Goal: Find specific page/section: Find specific page/section

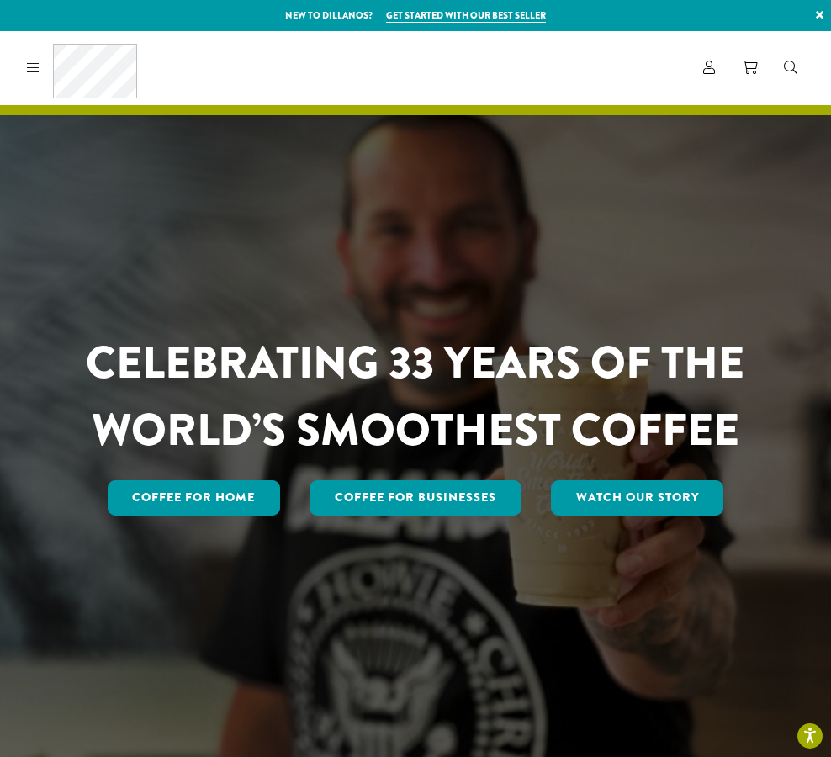
click at [37, 75] on link at bounding box center [29, 68] width 19 height 18
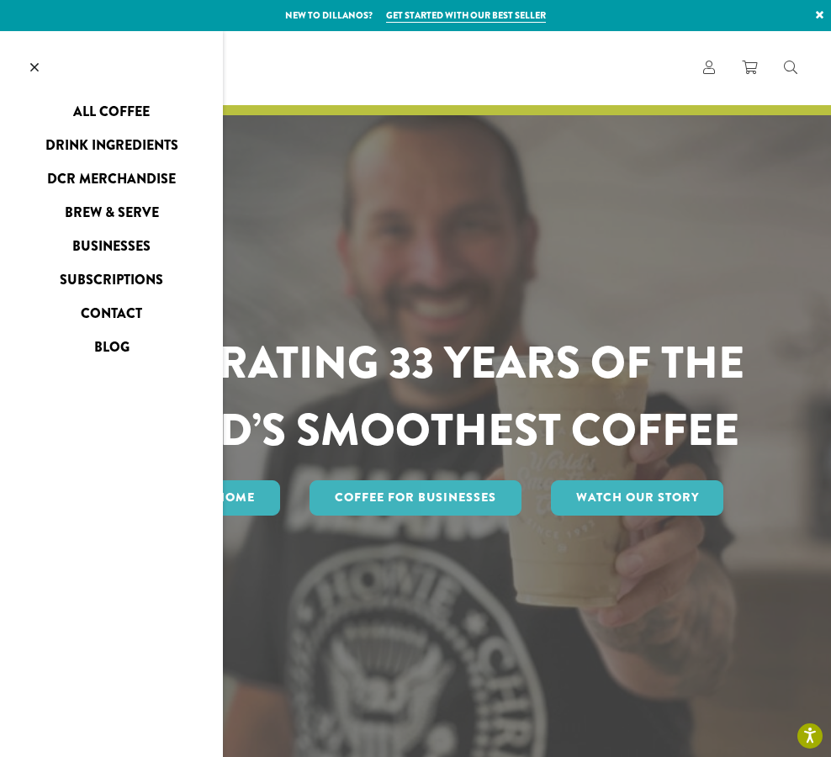
click at [41, 68] on link at bounding box center [34, 68] width 69 height 74
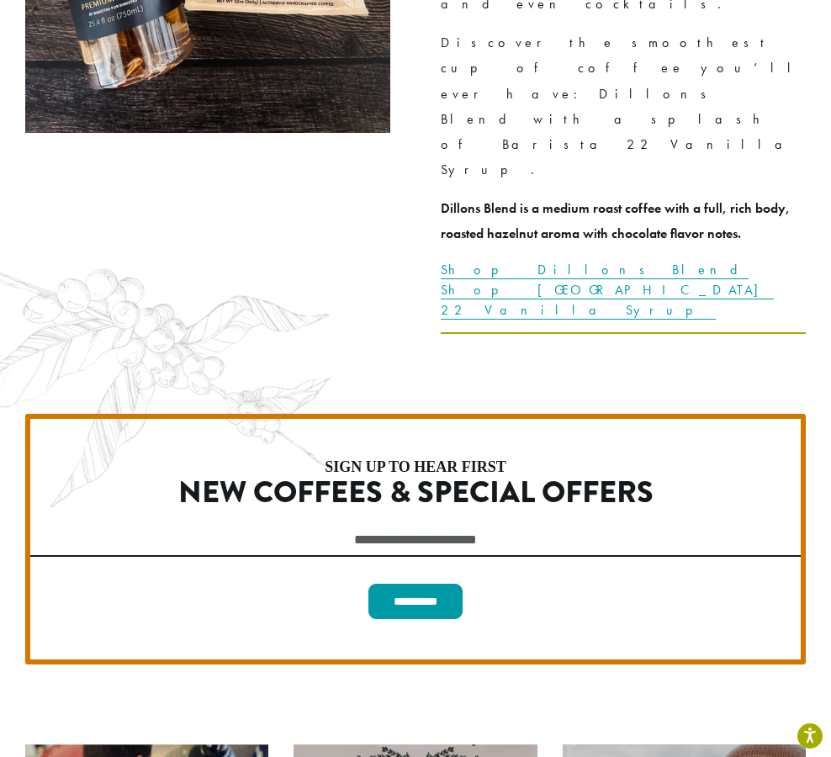
scroll to position [4787, 0]
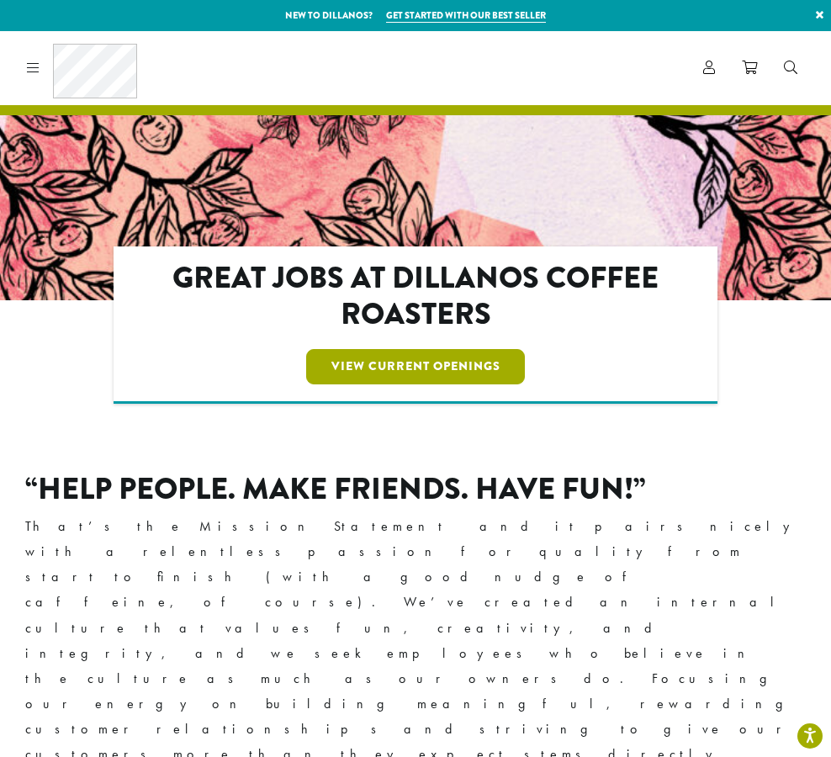
click at [439, 362] on link "View Current Openings" at bounding box center [415, 366] width 219 height 35
